Goal: Feedback & Contribution: Leave review/rating

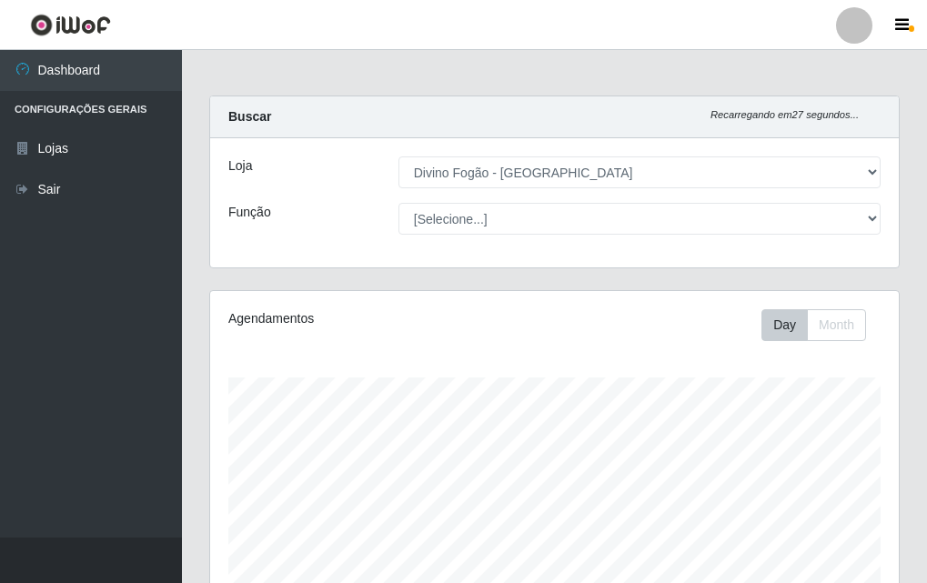
select select "499"
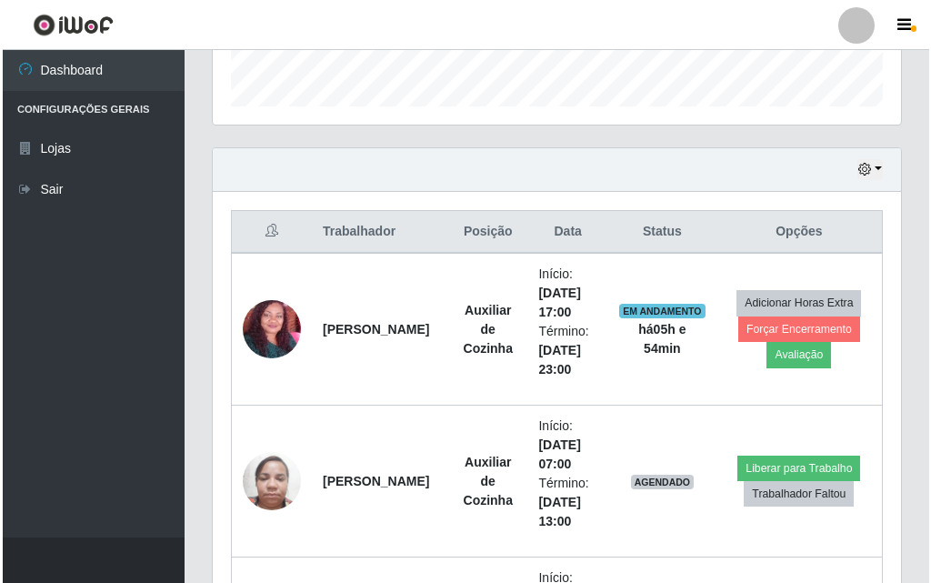
scroll to position [453, 0]
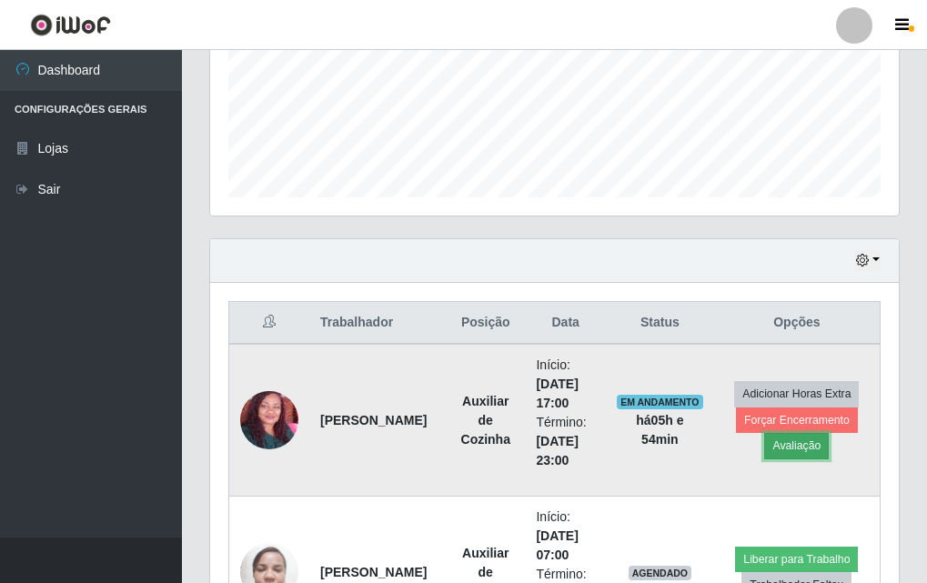
click at [798, 438] on button "Avaliação" at bounding box center [796, 445] width 65 height 25
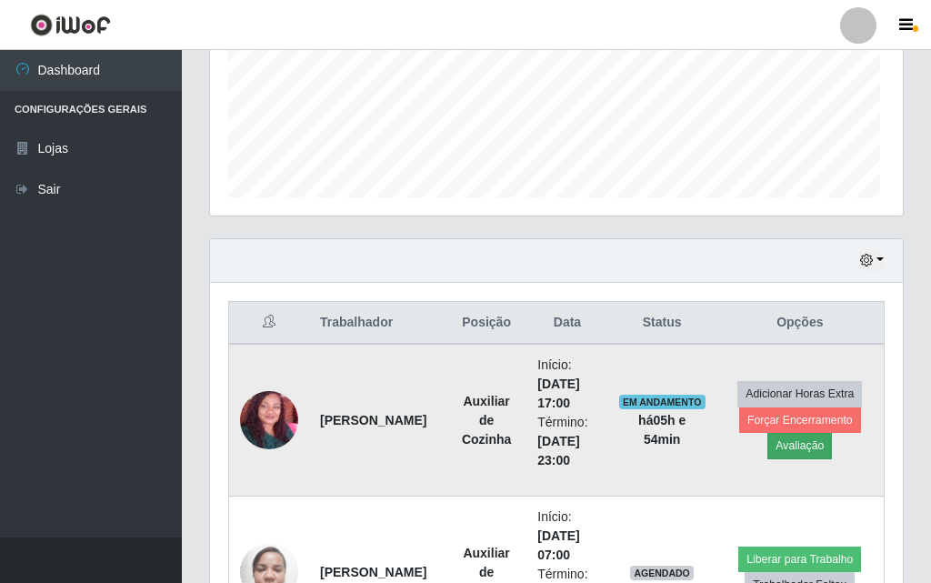
scroll to position [377, 679]
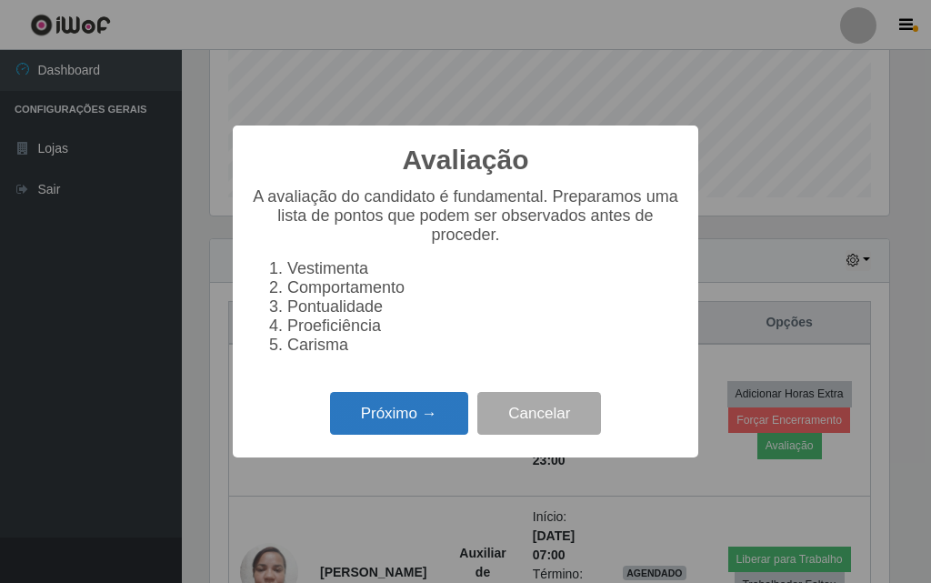
click at [398, 428] on button "Próximo →" at bounding box center [399, 413] width 138 height 43
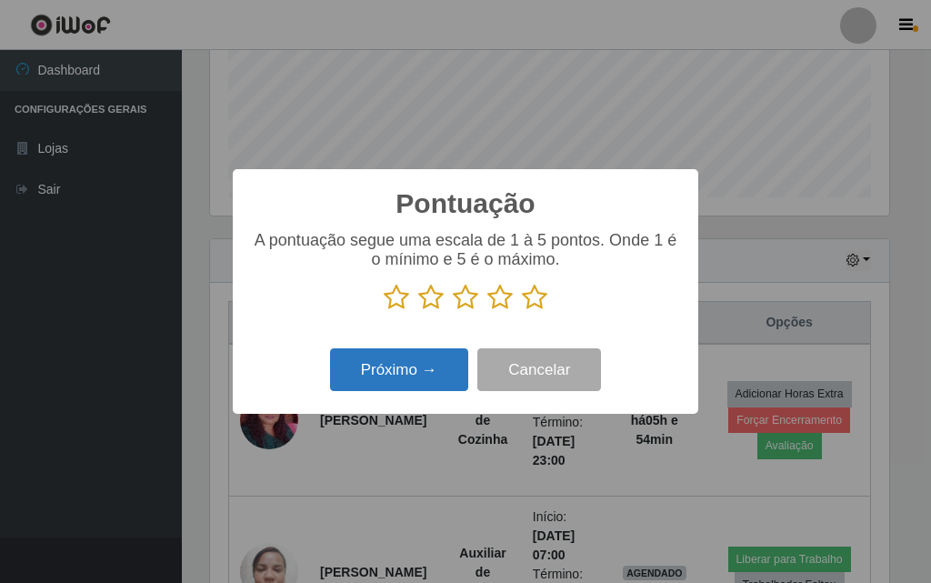
scroll to position [909255, 908953]
click at [529, 297] on icon at bounding box center [534, 297] width 25 height 27
click at [522, 311] on input "radio" at bounding box center [522, 311] width 0 height 0
click at [438, 386] on button "Próximo →" at bounding box center [399, 369] width 138 height 43
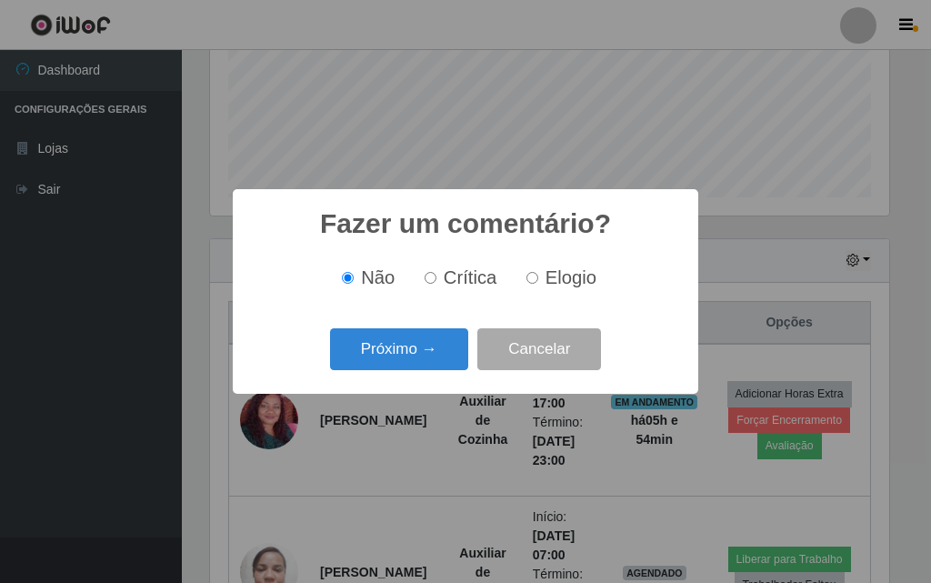
click at [529, 277] on input "Elogio" at bounding box center [533, 278] width 12 height 12
radio input "true"
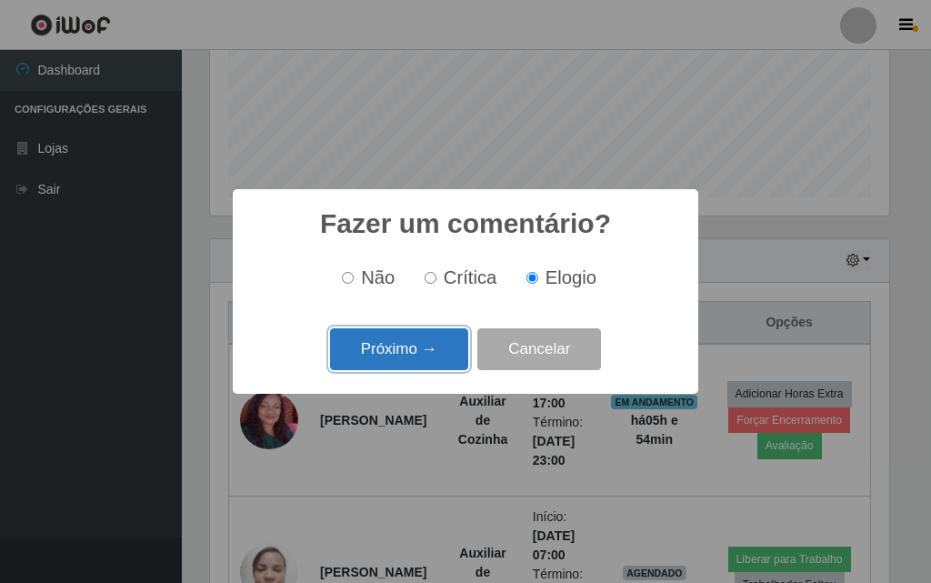
click at [417, 365] on button "Próximo →" at bounding box center [399, 349] width 138 height 43
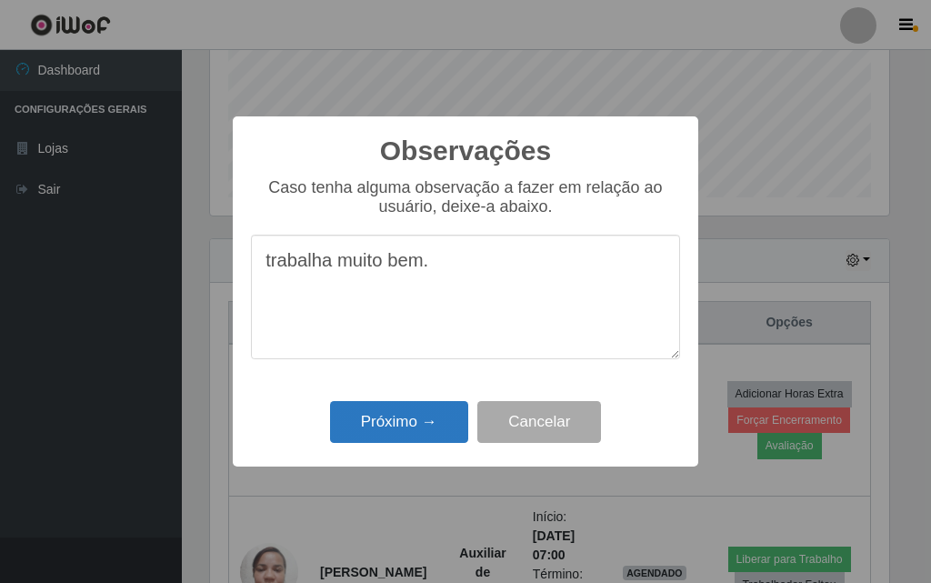
type textarea "trabalha muito bem."
click at [342, 423] on button "Próximo →" at bounding box center [399, 422] width 138 height 43
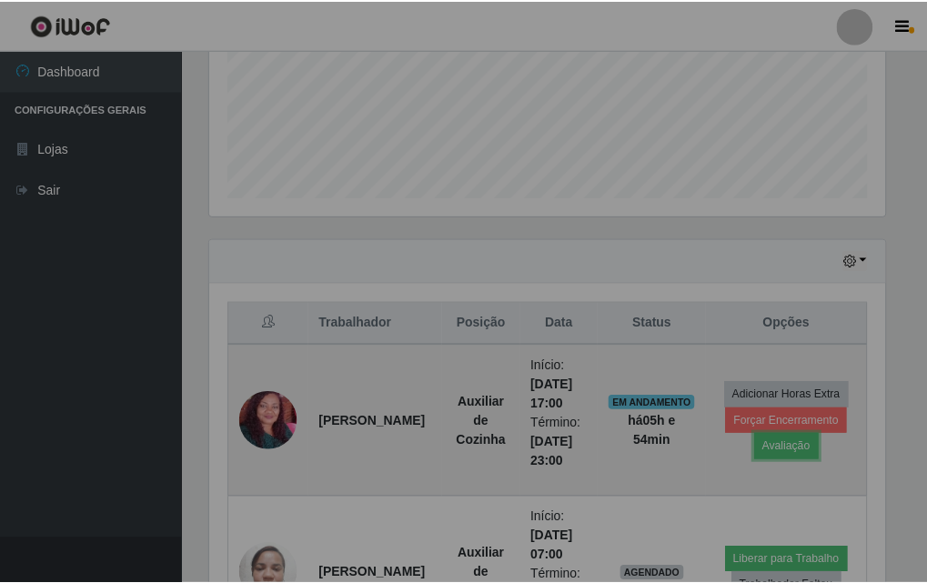
scroll to position [377, 689]
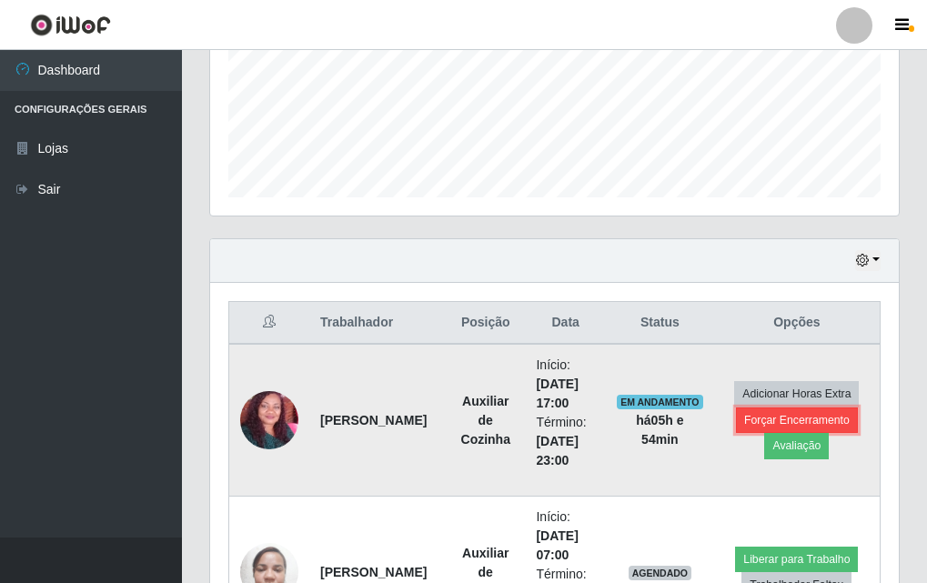
click at [845, 418] on button "Forçar Encerramento" at bounding box center [797, 420] width 122 height 25
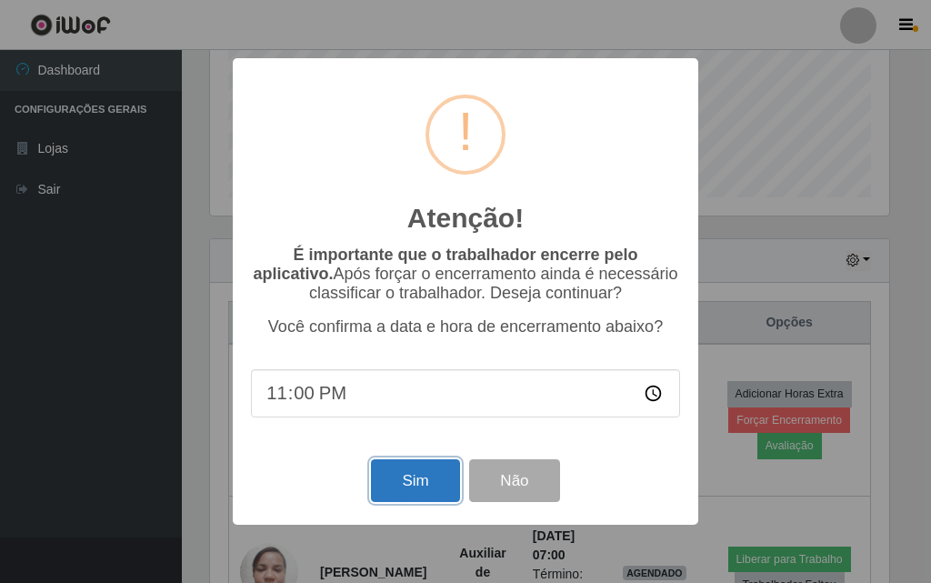
click at [410, 502] on button "Sim" at bounding box center [415, 480] width 88 height 43
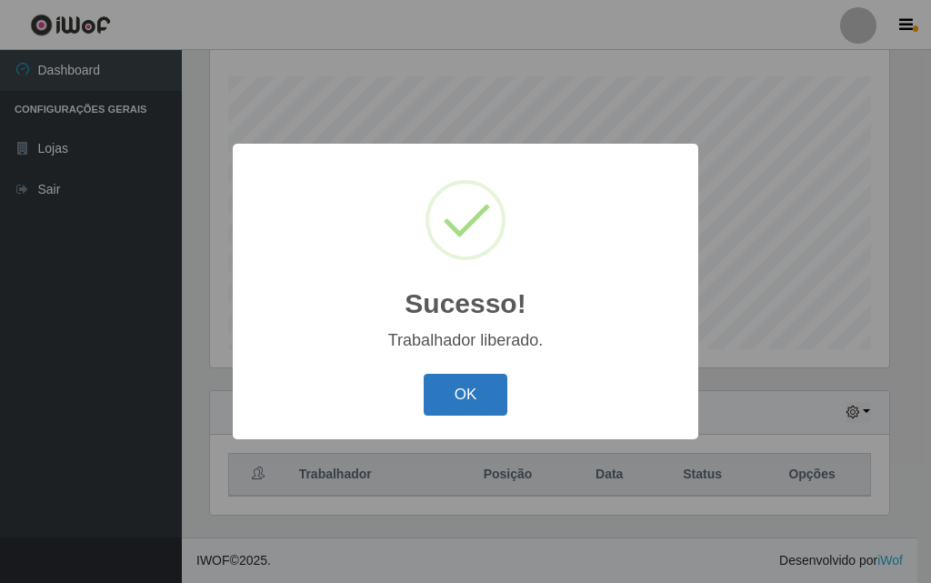
click at [478, 398] on button "OK" at bounding box center [466, 395] width 85 height 43
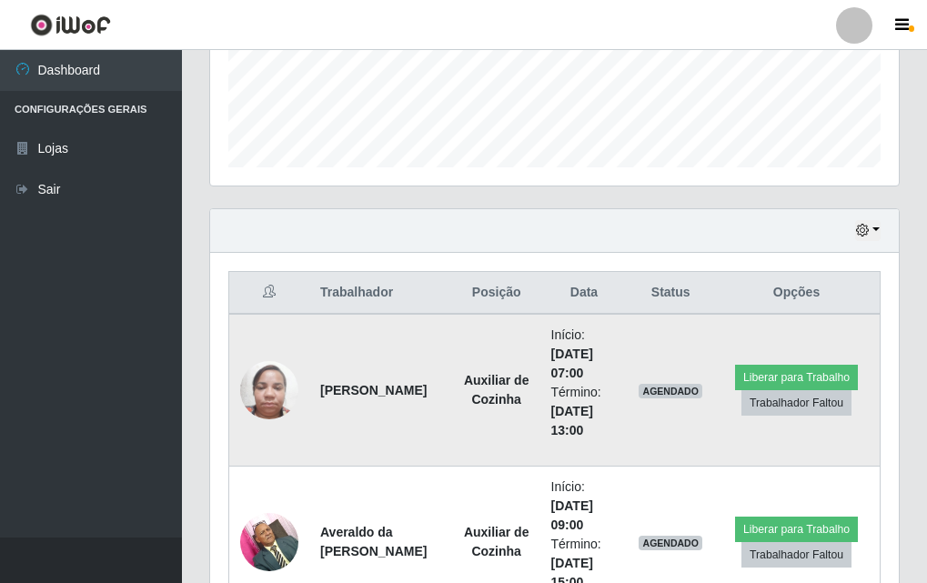
scroll to position [574, 0]
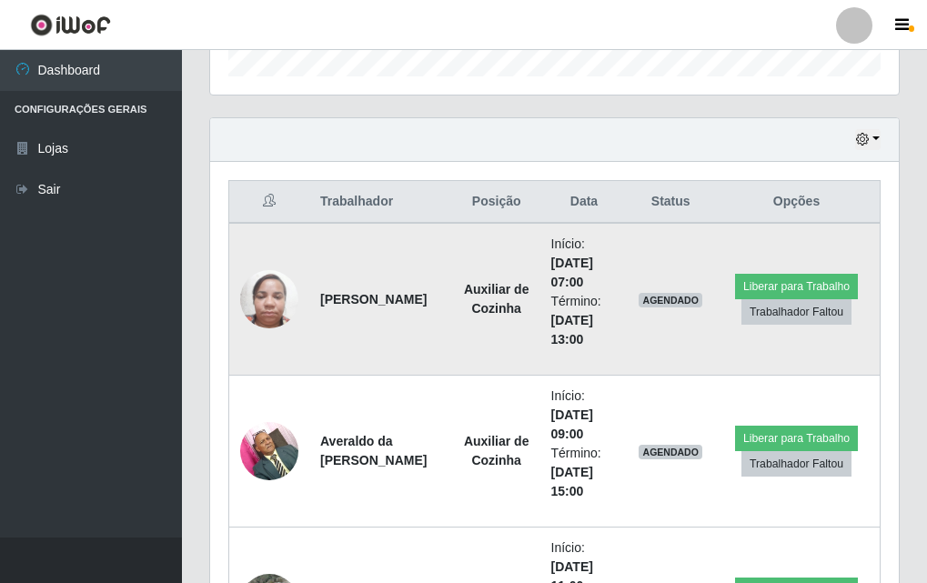
click at [247, 306] on img at bounding box center [269, 298] width 58 height 77
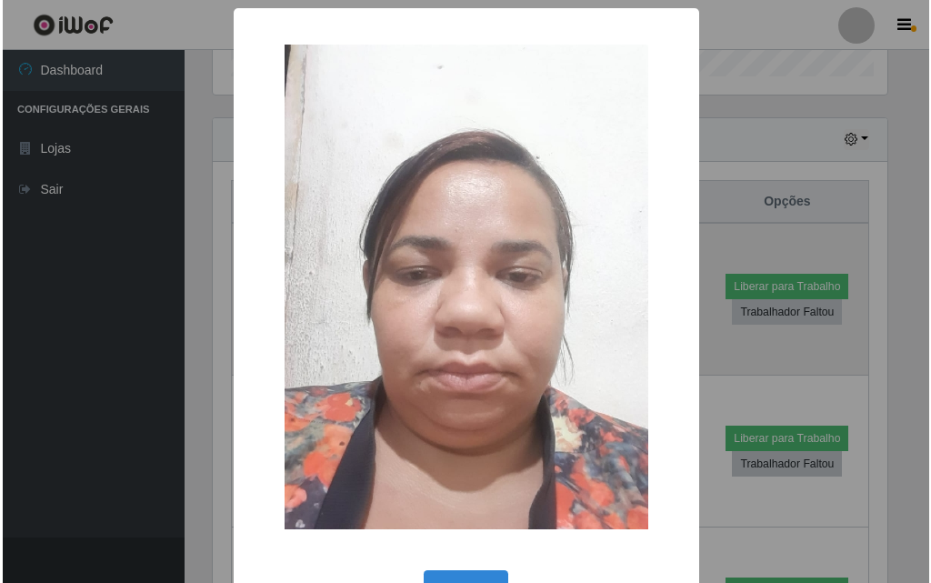
scroll to position [377, 679]
